Goal: Task Accomplishment & Management: Use online tool/utility

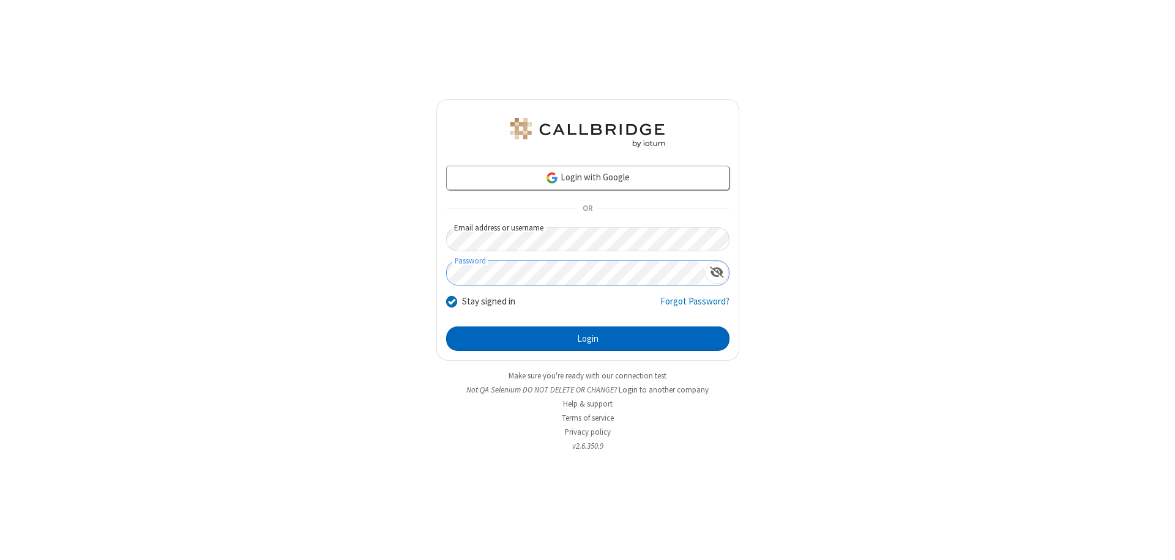
click at [587, 339] on button "Login" at bounding box center [587, 339] width 283 height 24
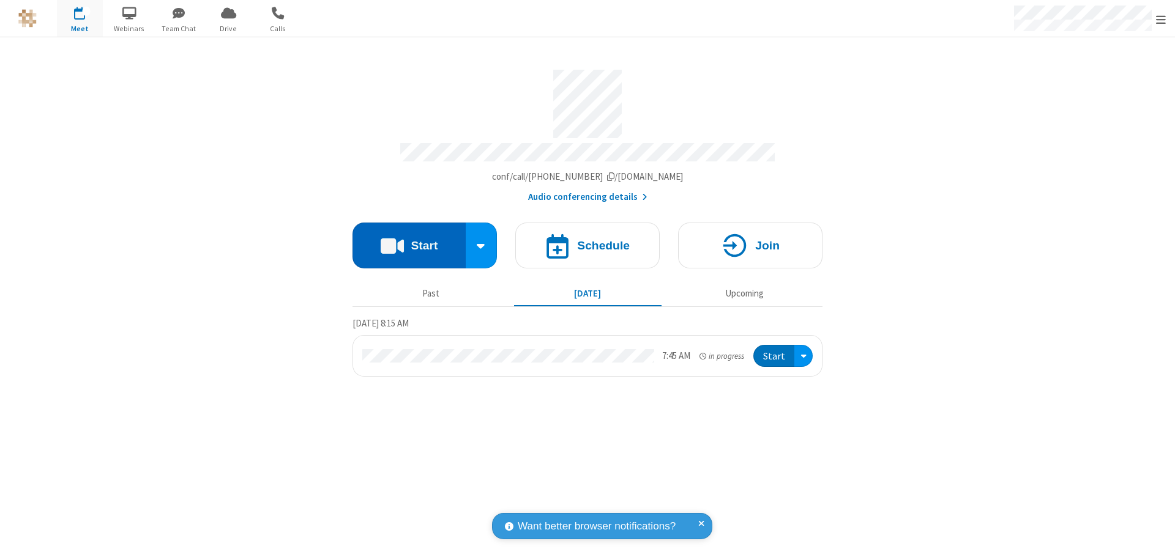
click at [409, 240] on button "Start" at bounding box center [408, 246] width 113 height 46
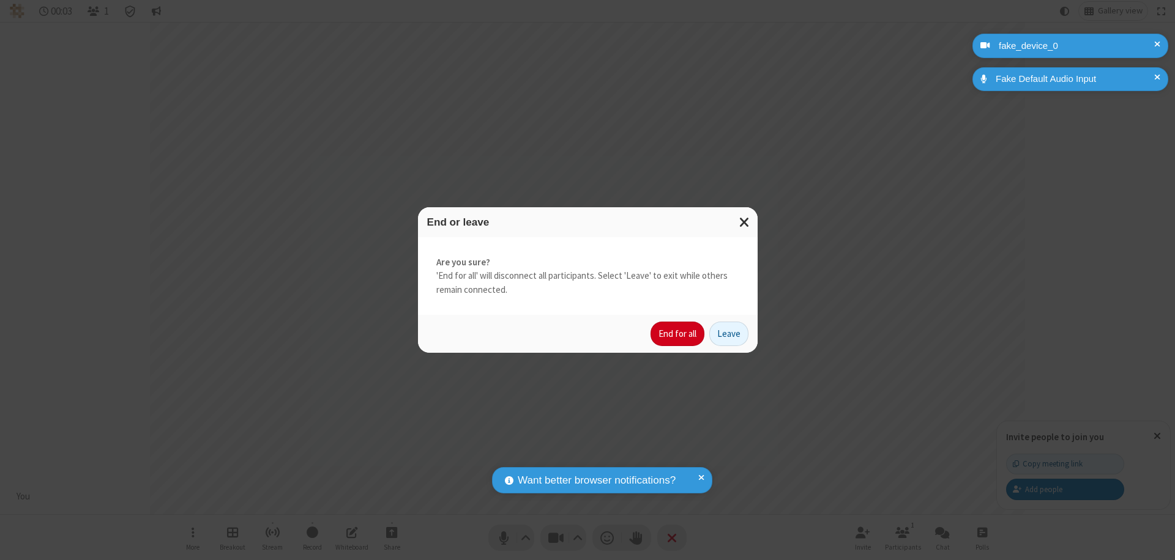
click at [678, 334] on button "End for all" at bounding box center [677, 334] width 54 height 24
